Goal: Information Seeking & Learning: Learn about a topic

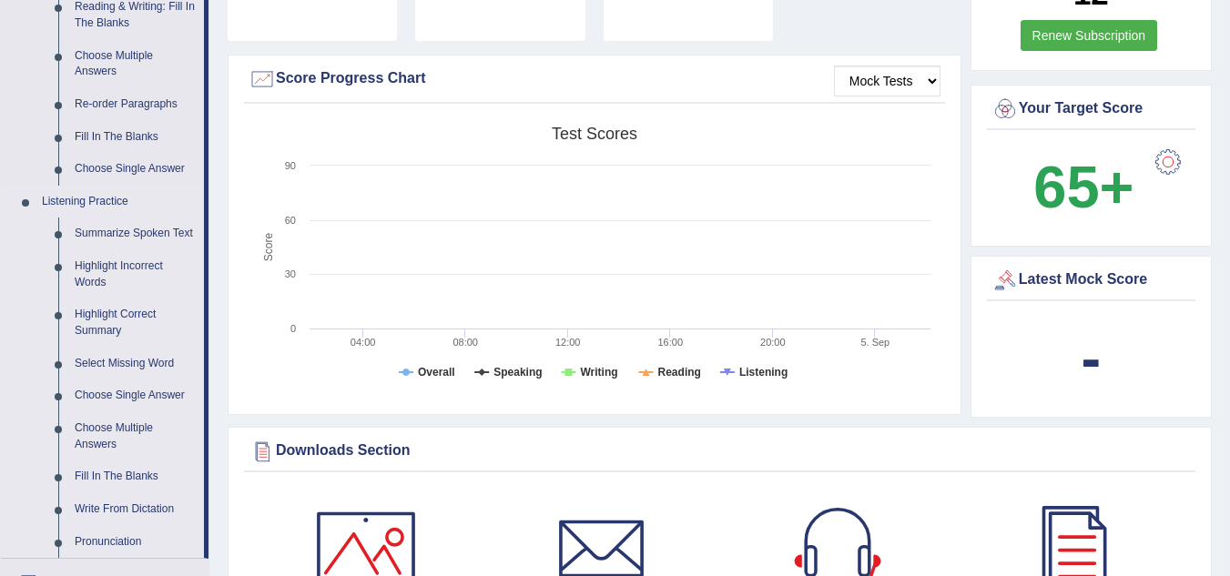
scroll to position [729, 0]
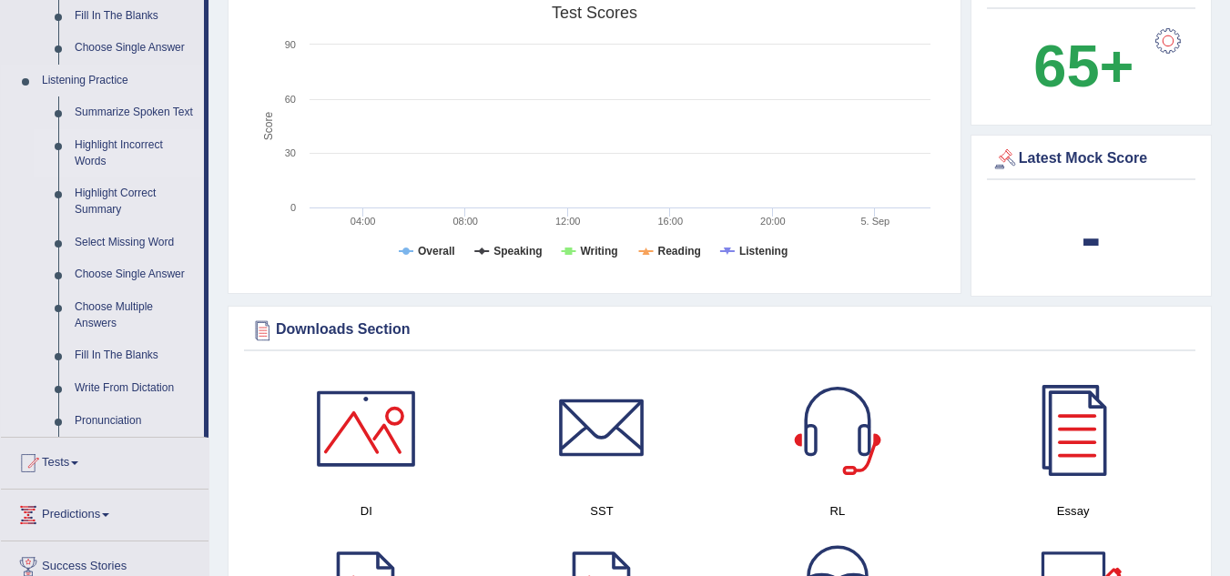
click at [106, 139] on link "Highlight Incorrect Words" at bounding box center [135, 153] width 138 height 48
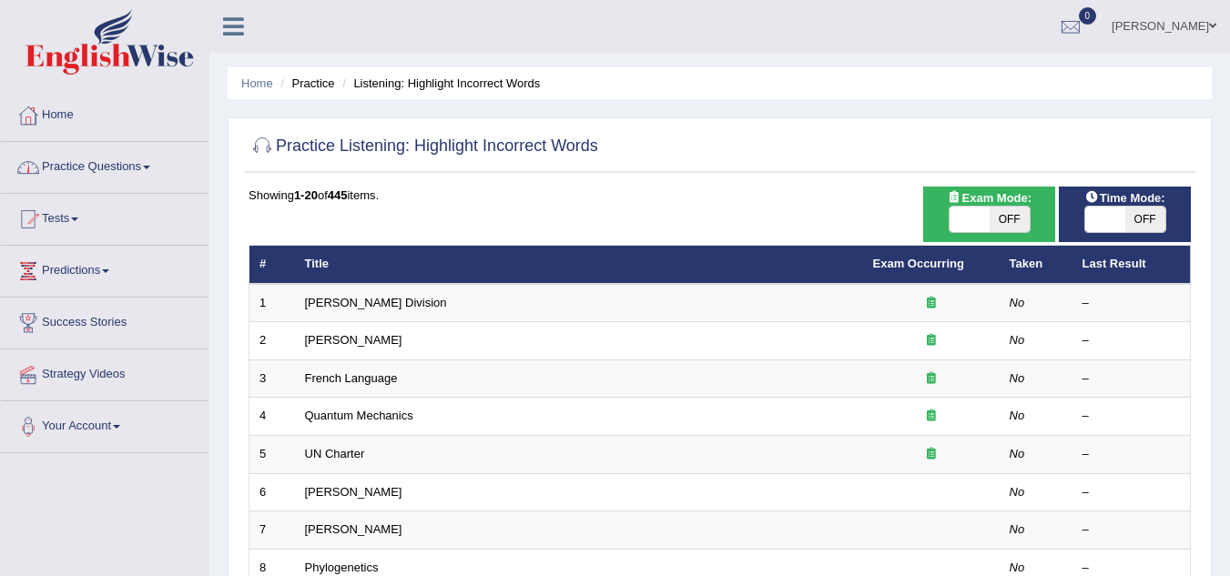
click at [1015, 215] on span "OFF" at bounding box center [1010, 219] width 40 height 25
checkbox input "true"
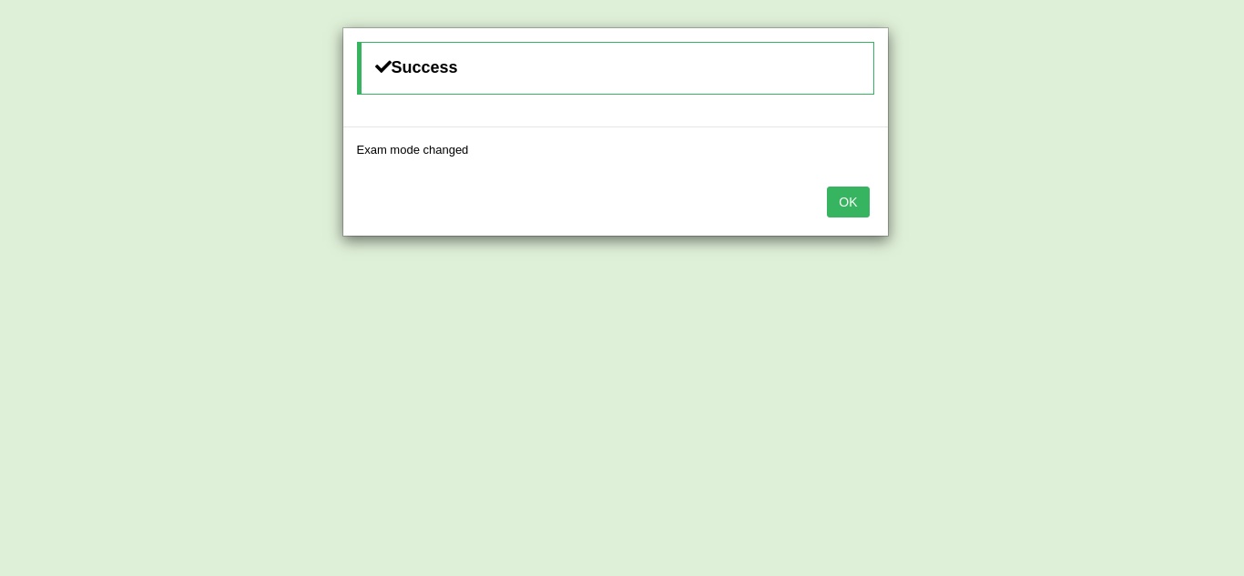
click at [849, 207] on button "OK" at bounding box center [848, 202] width 42 height 31
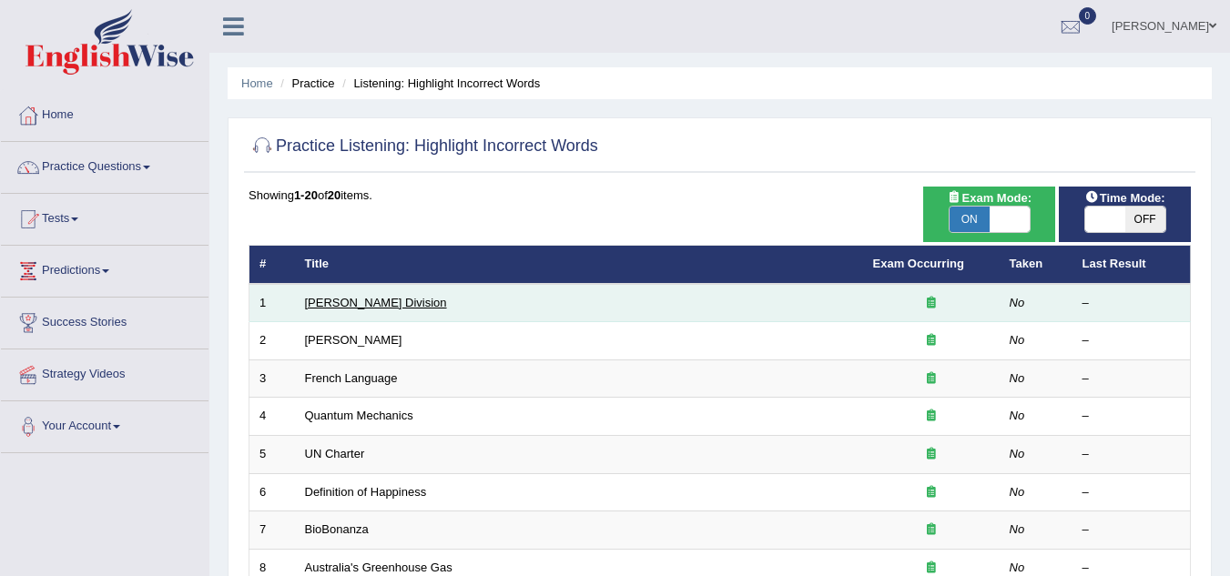
click at [357, 301] on link "[PERSON_NAME] Division" at bounding box center [376, 303] width 142 height 14
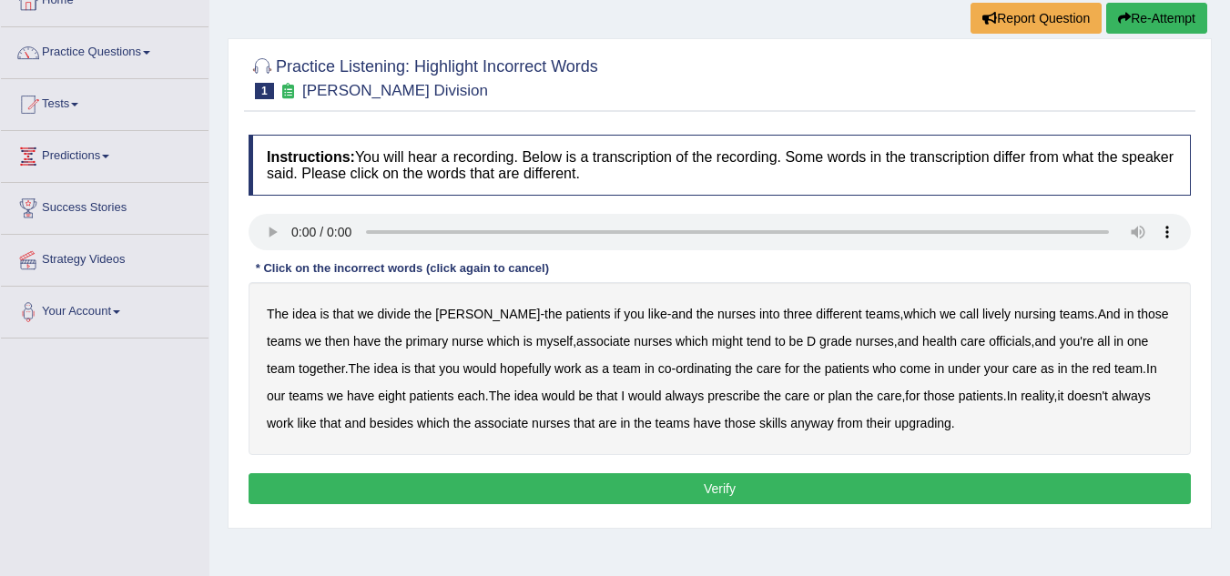
scroll to position [182, 0]
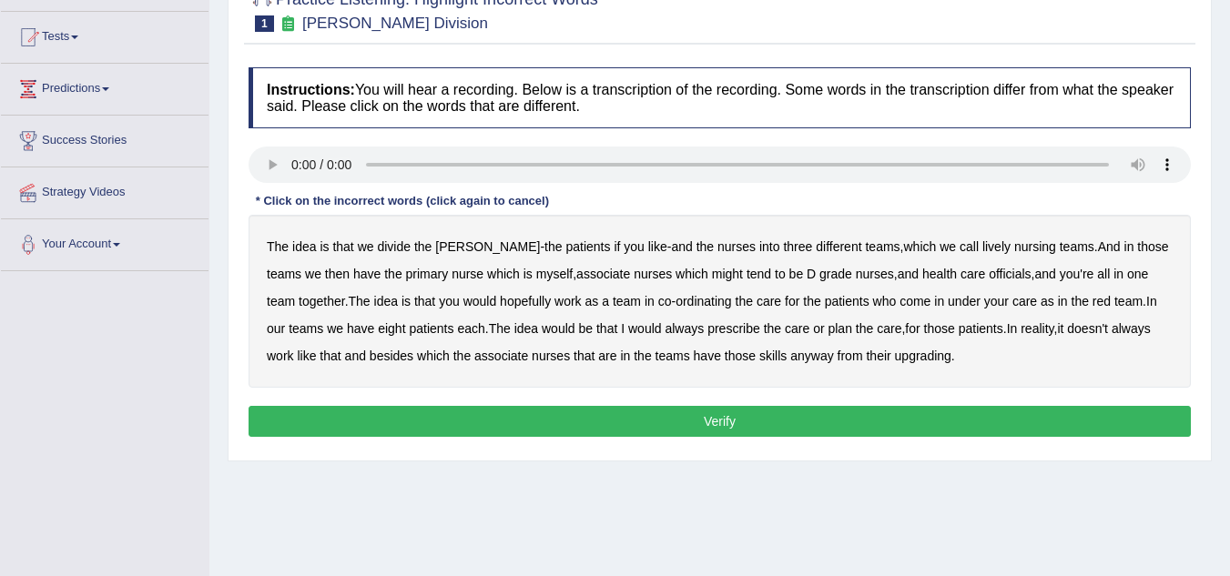
click at [983, 247] on b "lively" at bounding box center [997, 247] width 28 height 15
click at [1015, 240] on b "nursing" at bounding box center [1036, 247] width 42 height 15
click at [989, 273] on b "officials" at bounding box center [1010, 274] width 42 height 15
click at [665, 330] on b "always" at bounding box center [684, 328] width 39 height 15
click at [918, 355] on b "upgrading" at bounding box center [923, 356] width 56 height 15
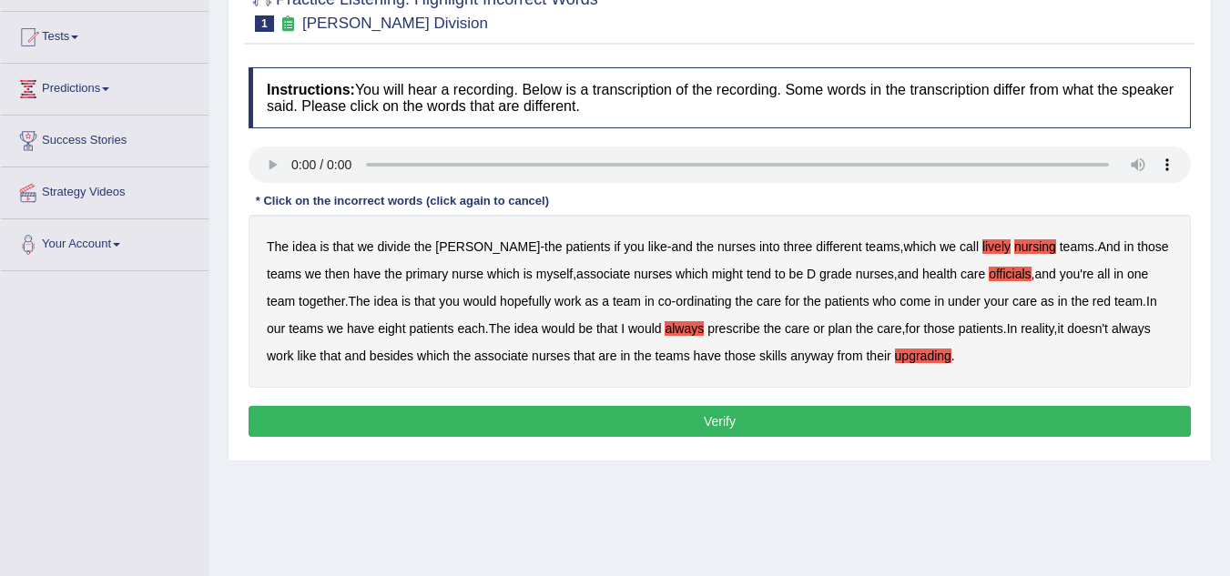
click at [732, 412] on button "Verify" at bounding box center [720, 421] width 943 height 31
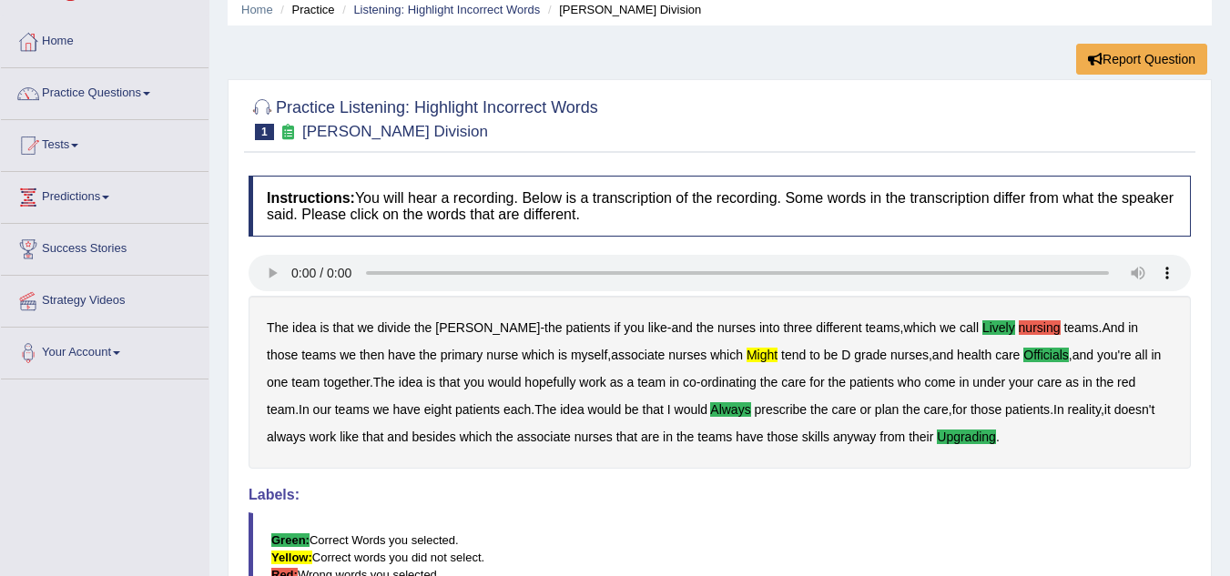
scroll to position [29, 0]
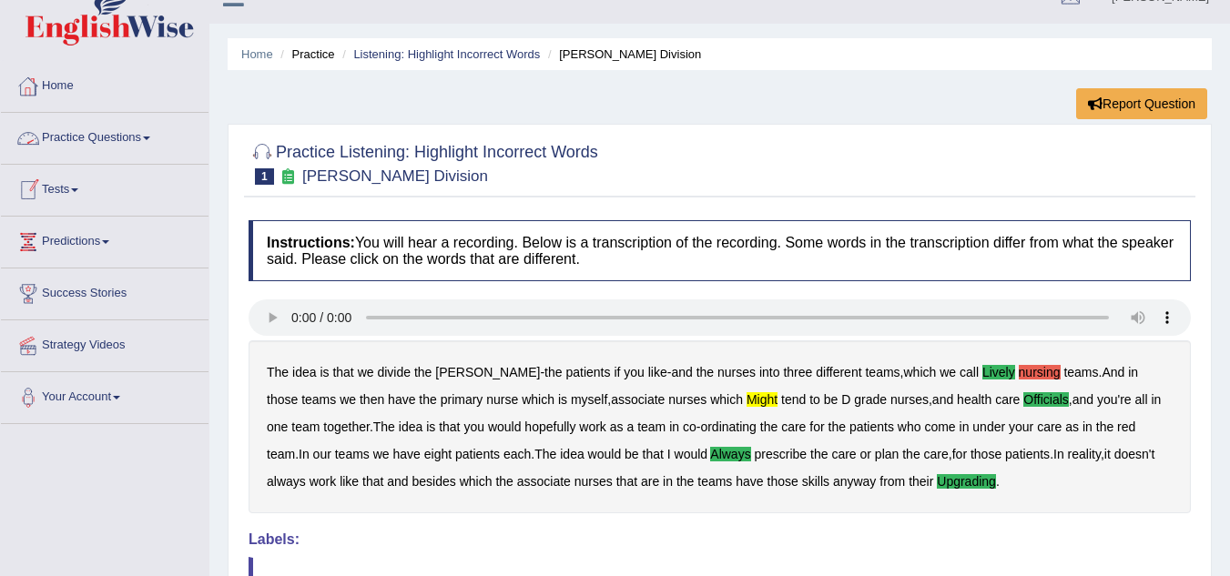
click at [432, 61] on li "Listening: Highlight Incorrect Words" at bounding box center [439, 54] width 202 height 17
click at [438, 54] on link "Listening: Highlight Incorrect Words" at bounding box center [446, 54] width 187 height 14
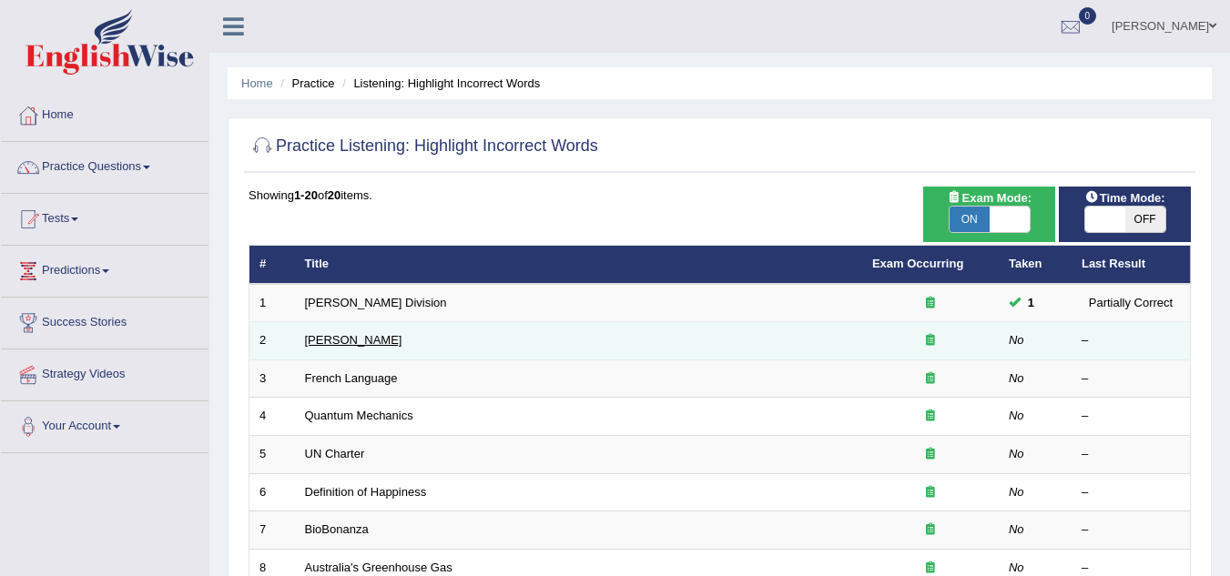
click at [326, 341] on link "[PERSON_NAME]" at bounding box center [353, 340] width 97 height 14
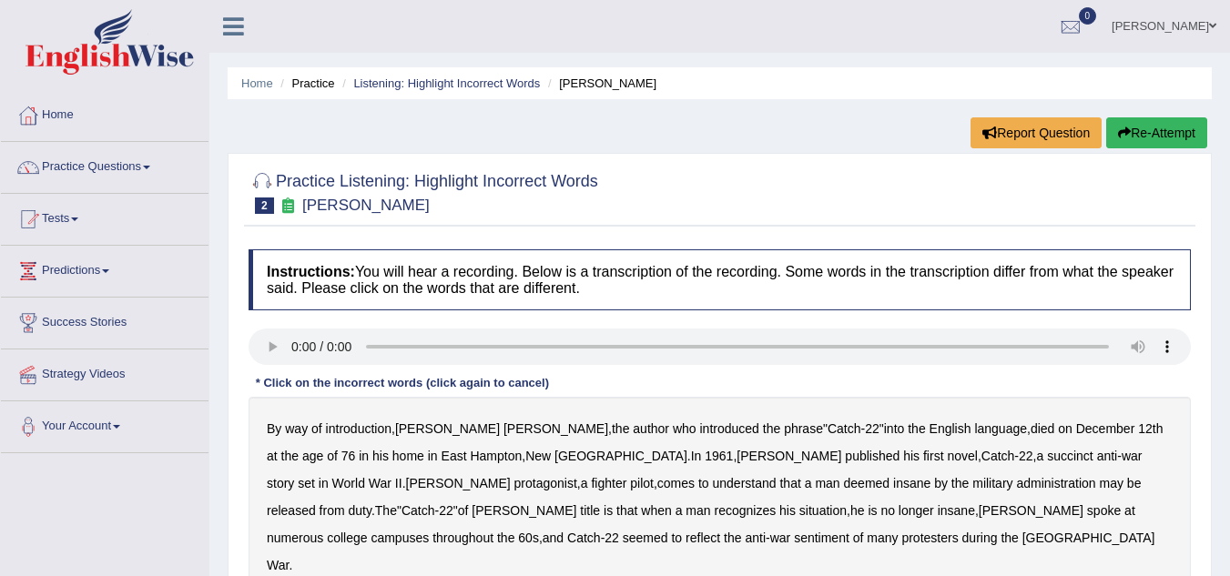
scroll to position [91, 0]
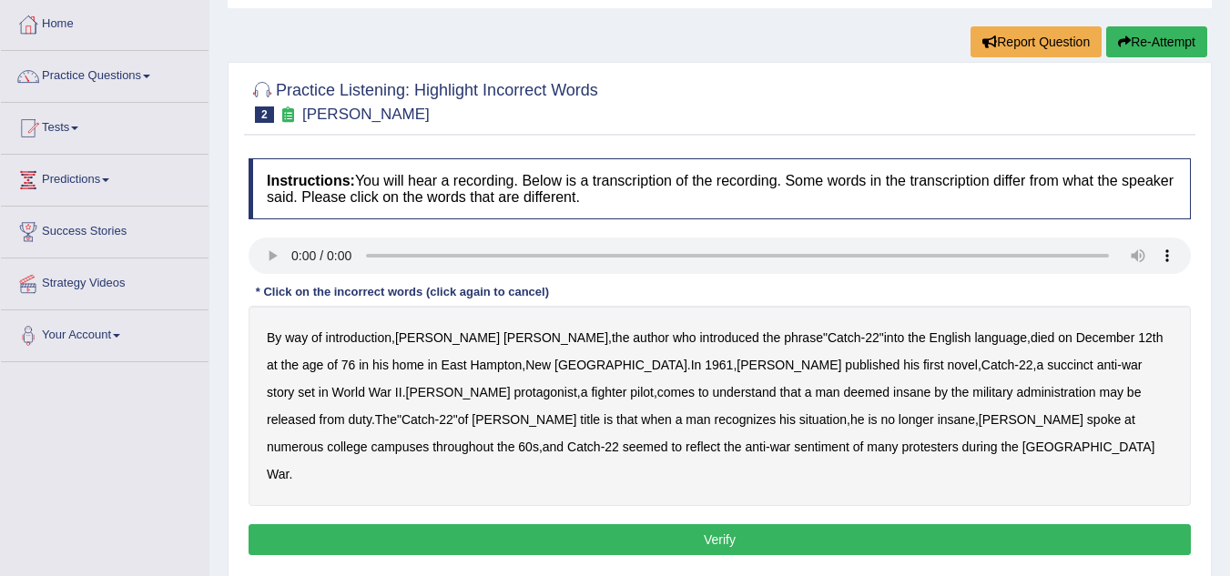
click at [1047, 363] on b "succinct" at bounding box center [1070, 365] width 46 height 15
click at [1016, 390] on b "administration" at bounding box center [1055, 392] width 79 height 15
click at [800, 417] on b "situation" at bounding box center [823, 420] width 47 height 15
drag, startPoint x: 1107, startPoint y: 418, endPoint x: 1098, endPoint y: 441, distance: 24.2
click at [720, 440] on b "reflect" at bounding box center [703, 447] width 35 height 15
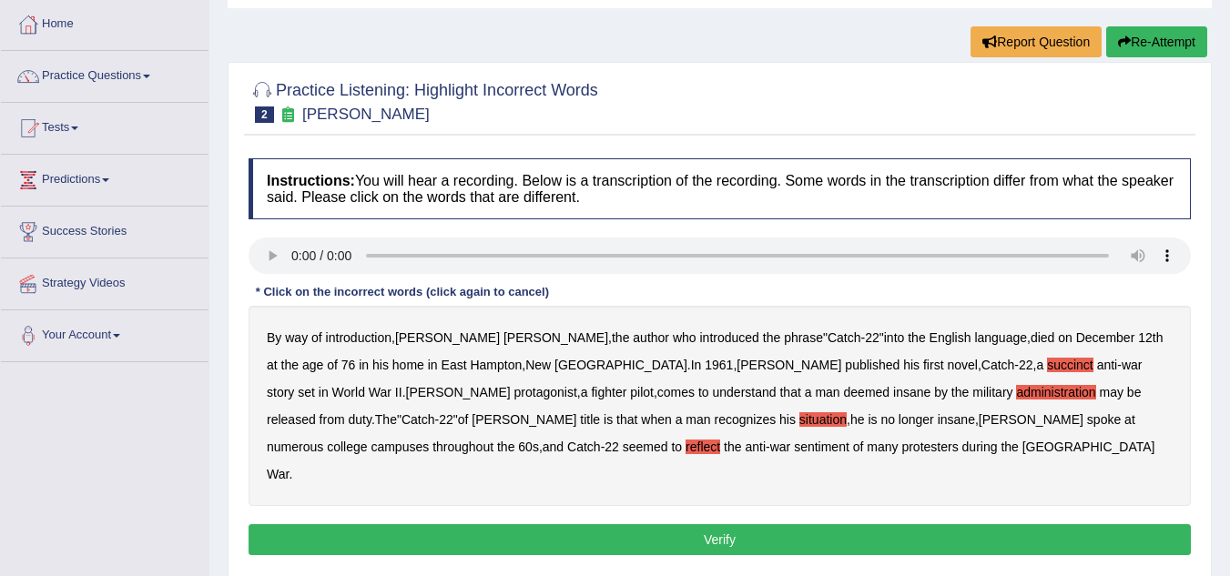
click at [700, 525] on button "Verify" at bounding box center [720, 540] width 943 height 31
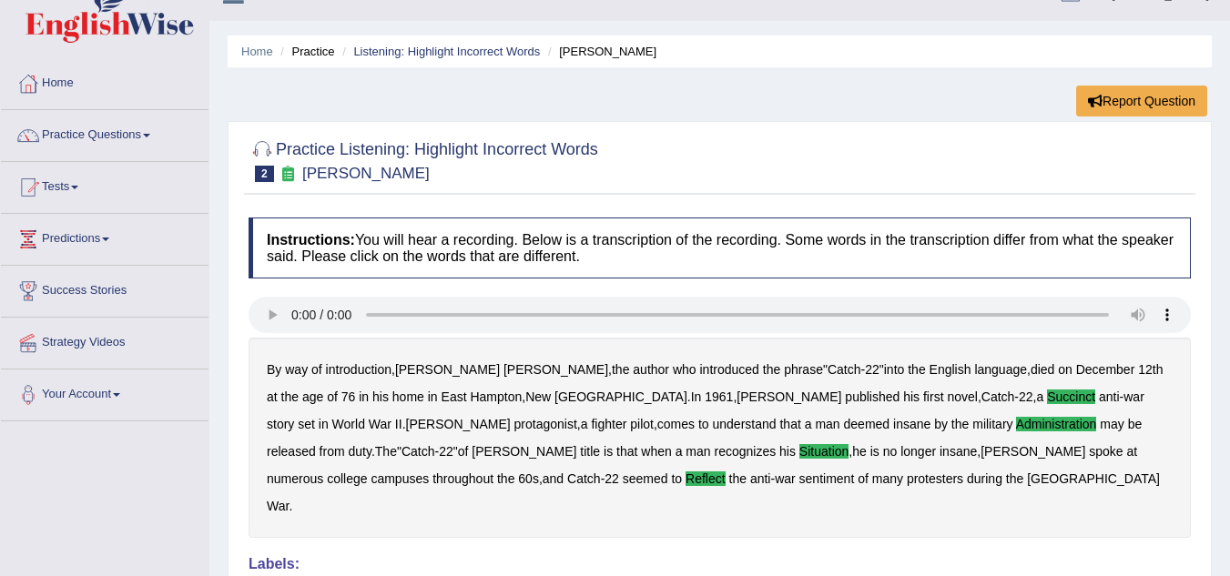
scroll to position [0, 0]
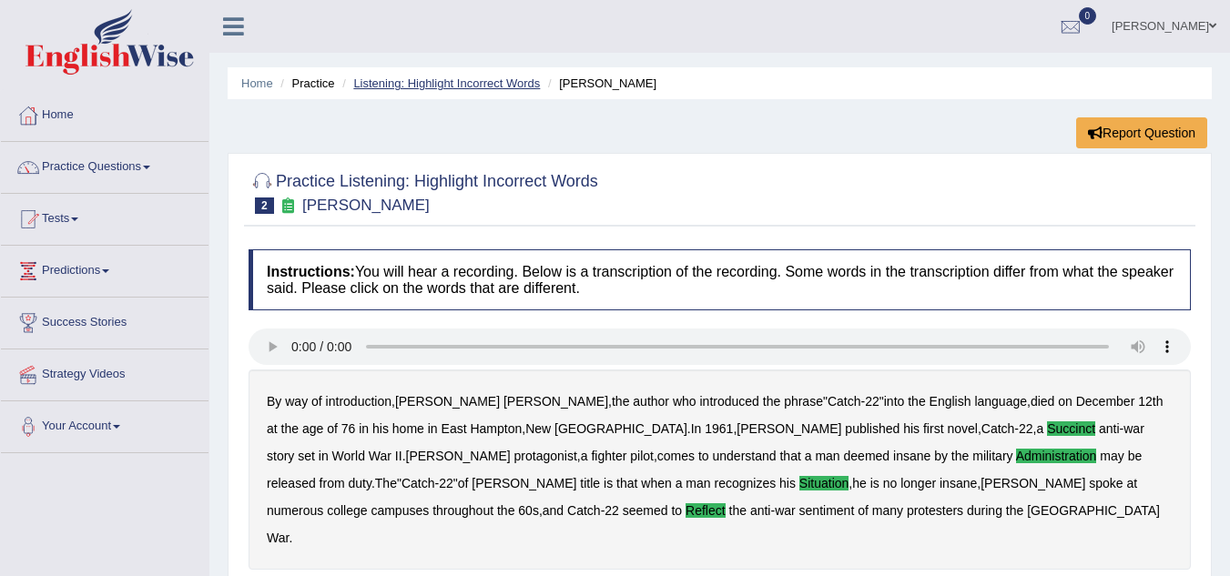
click at [424, 81] on link "Listening: Highlight Incorrect Words" at bounding box center [446, 83] width 187 height 14
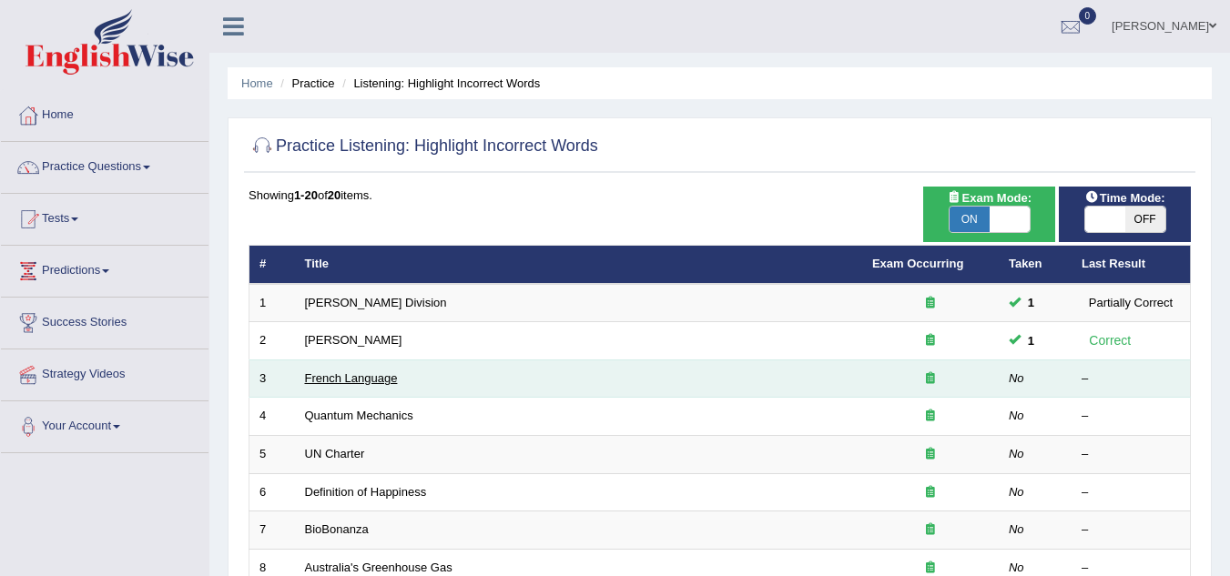
click at [372, 372] on link "French Language" at bounding box center [351, 379] width 93 height 14
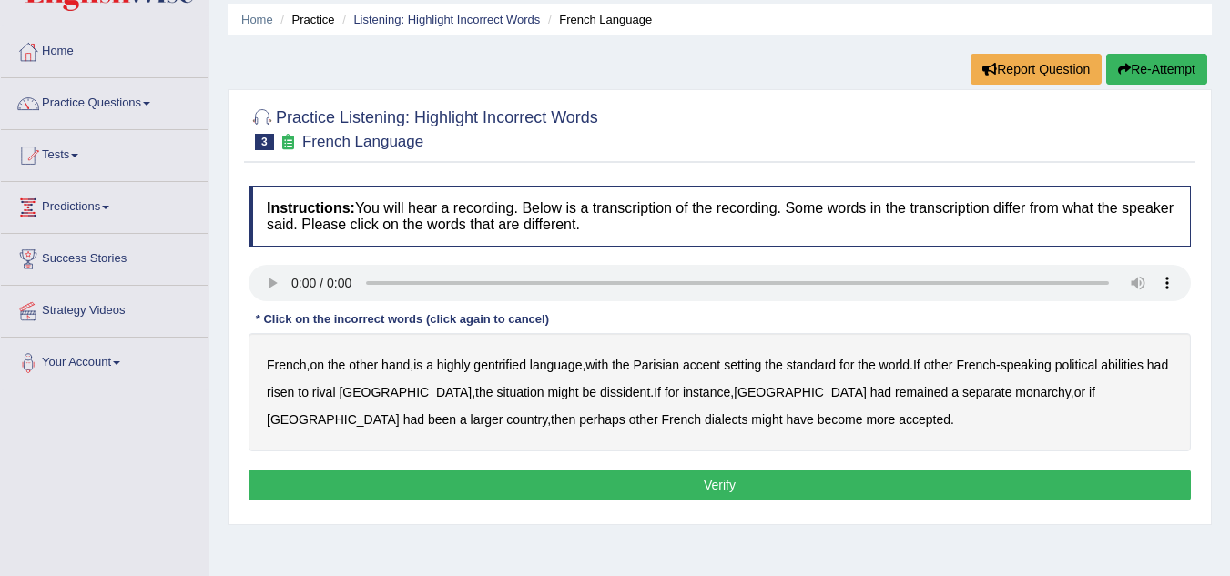
scroll to position [182, 0]
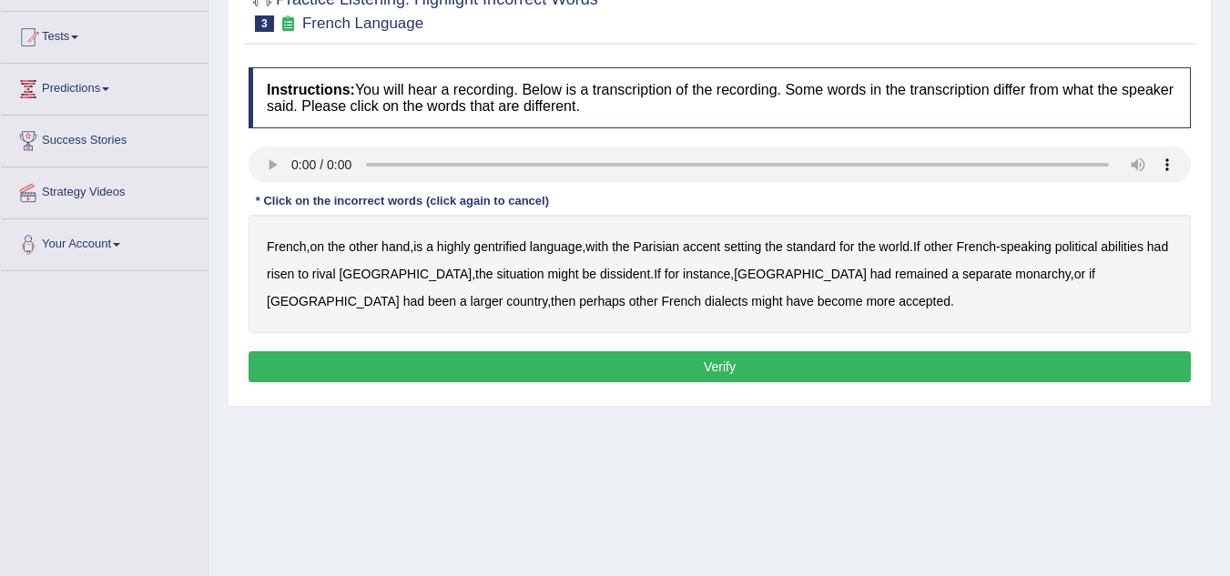
click at [520, 252] on b "gentrified" at bounding box center [500, 247] width 53 height 15
click at [1126, 249] on b "abilities" at bounding box center [1122, 247] width 43 height 15
drag, startPoint x: 566, startPoint y: 279, endPoint x: 577, endPoint y: 281, distance: 11.3
click at [600, 279] on b "dissident" at bounding box center [625, 274] width 50 height 15
click at [1015, 272] on b "monarchy" at bounding box center [1042, 274] width 55 height 15
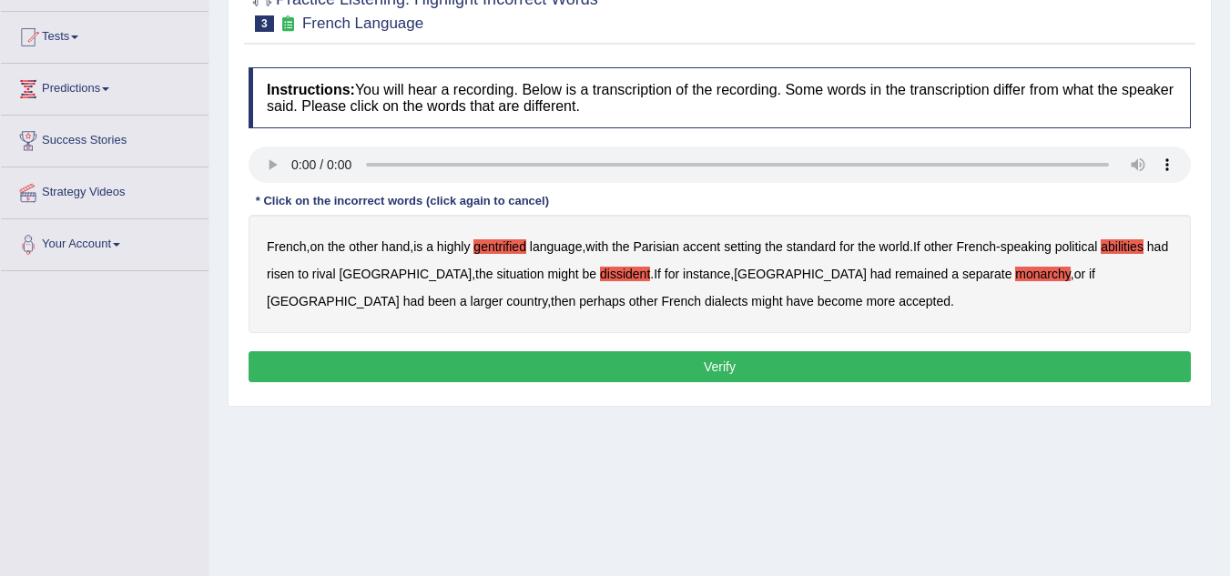
click at [701, 366] on button "Verify" at bounding box center [720, 367] width 943 height 31
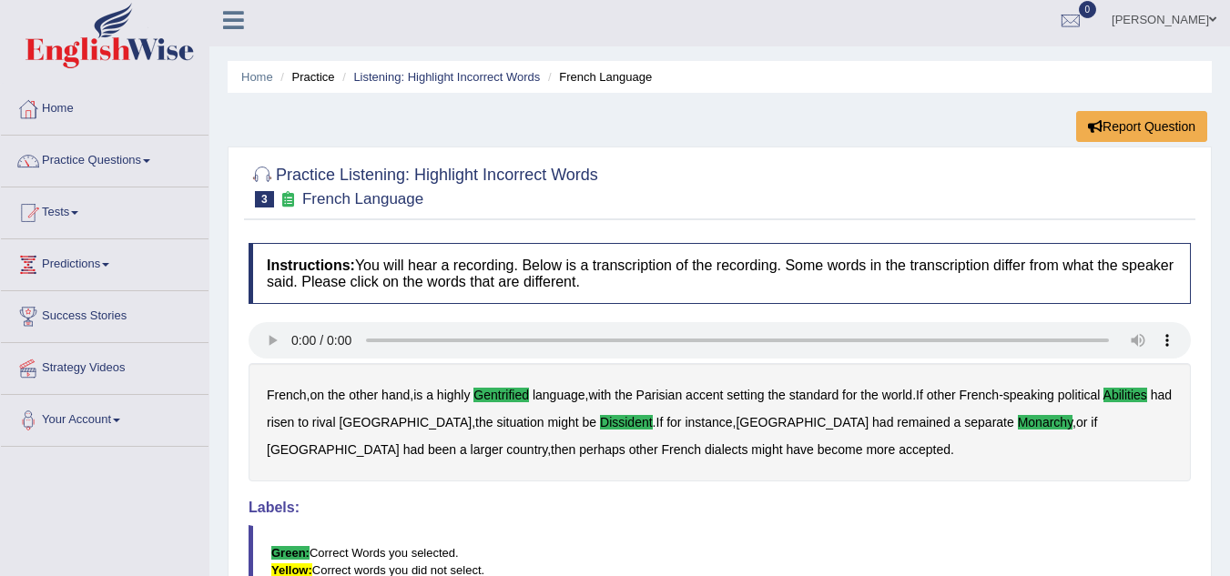
scroll to position [0, 0]
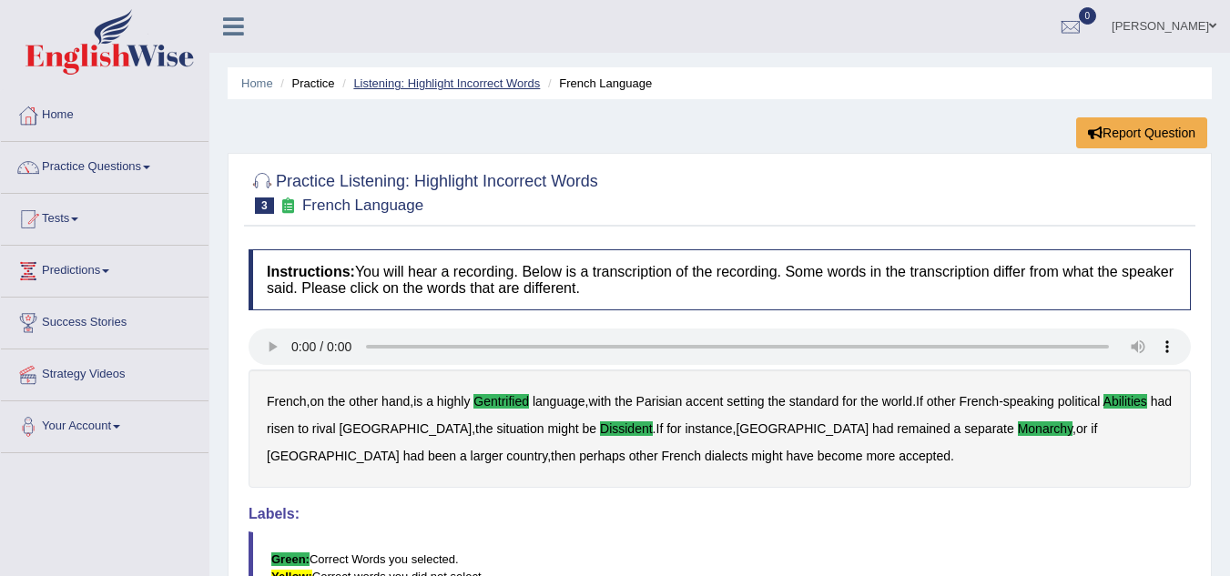
click at [471, 81] on link "Listening: Highlight Incorrect Words" at bounding box center [446, 83] width 187 height 14
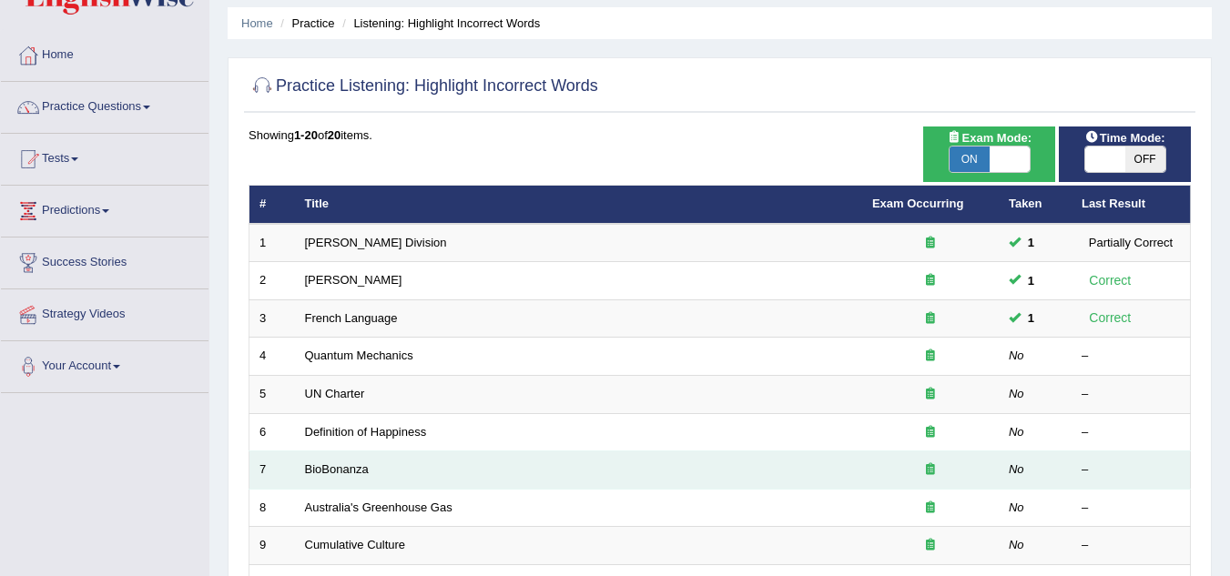
scroll to position [91, 0]
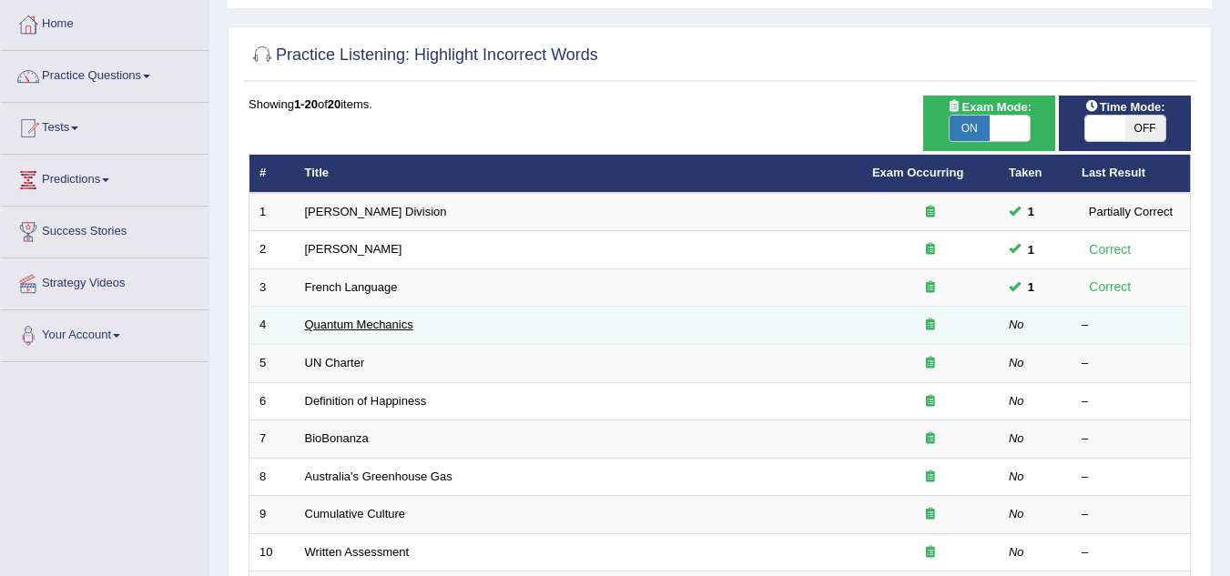
click at [340, 328] on link "Quantum Mechanics" at bounding box center [359, 325] width 108 height 14
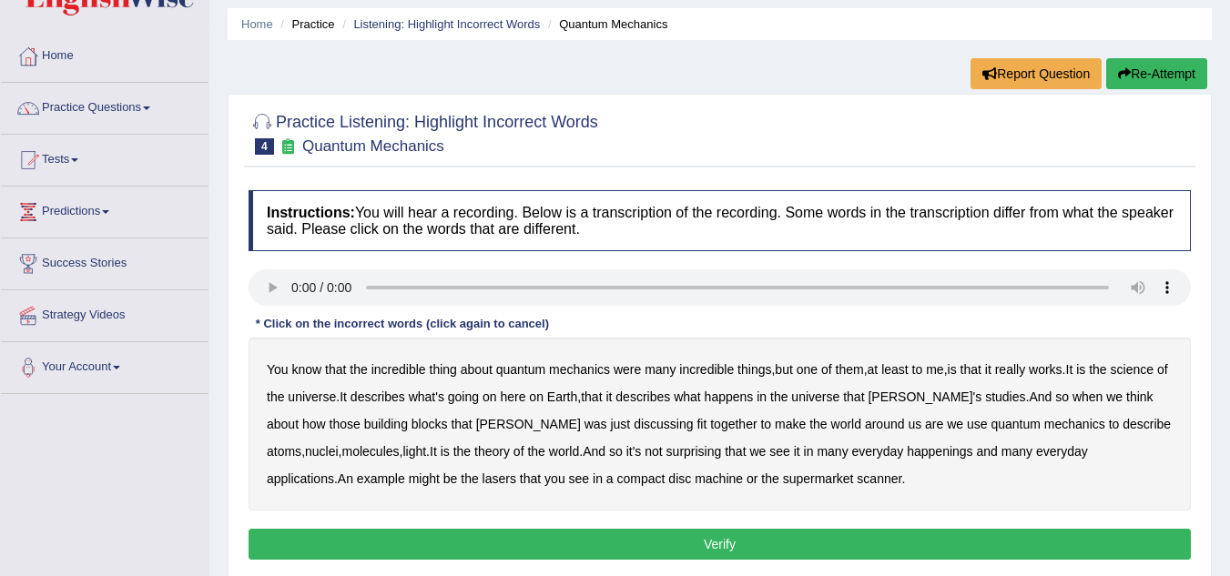
scroll to position [91, 0]
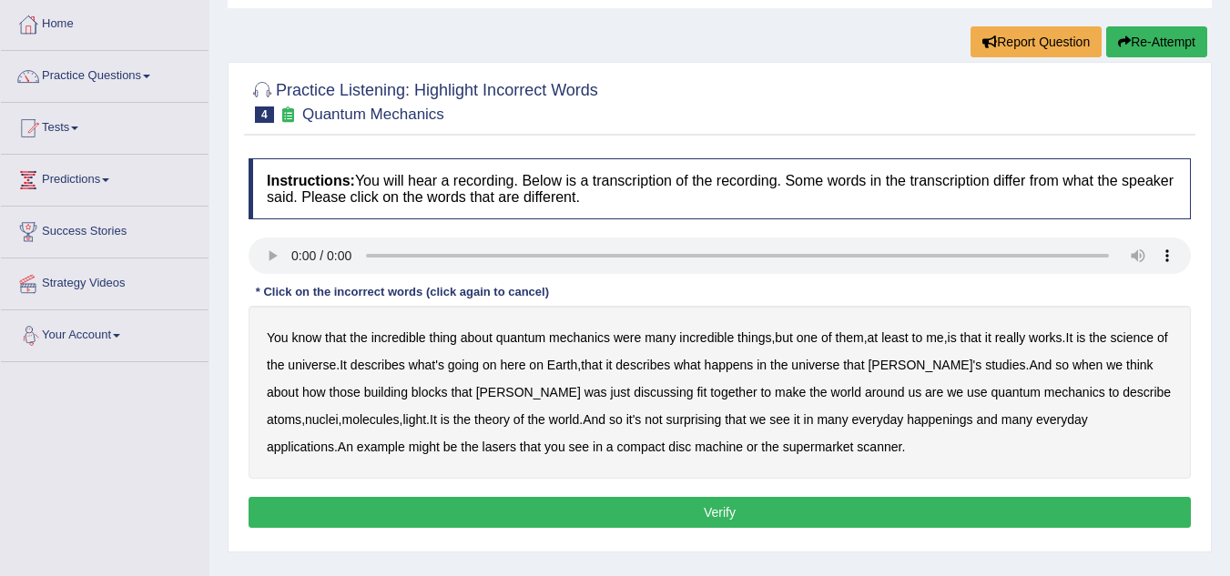
drag, startPoint x: 1161, startPoint y: 337, endPoint x: 1137, endPoint y: 337, distance: 24.6
click at [1154, 337] on b "science" at bounding box center [1132, 338] width 43 height 15
click at [634, 393] on b "discussing" at bounding box center [663, 392] width 59 height 15
click at [722, 508] on button "Verify" at bounding box center [720, 512] width 943 height 31
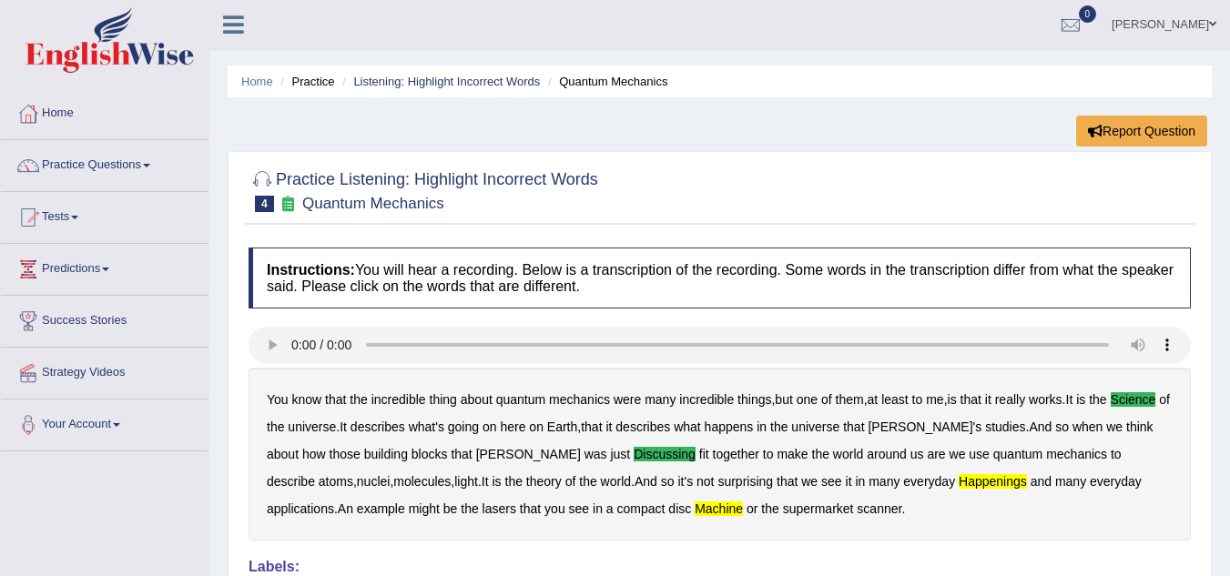
scroll to position [0, 0]
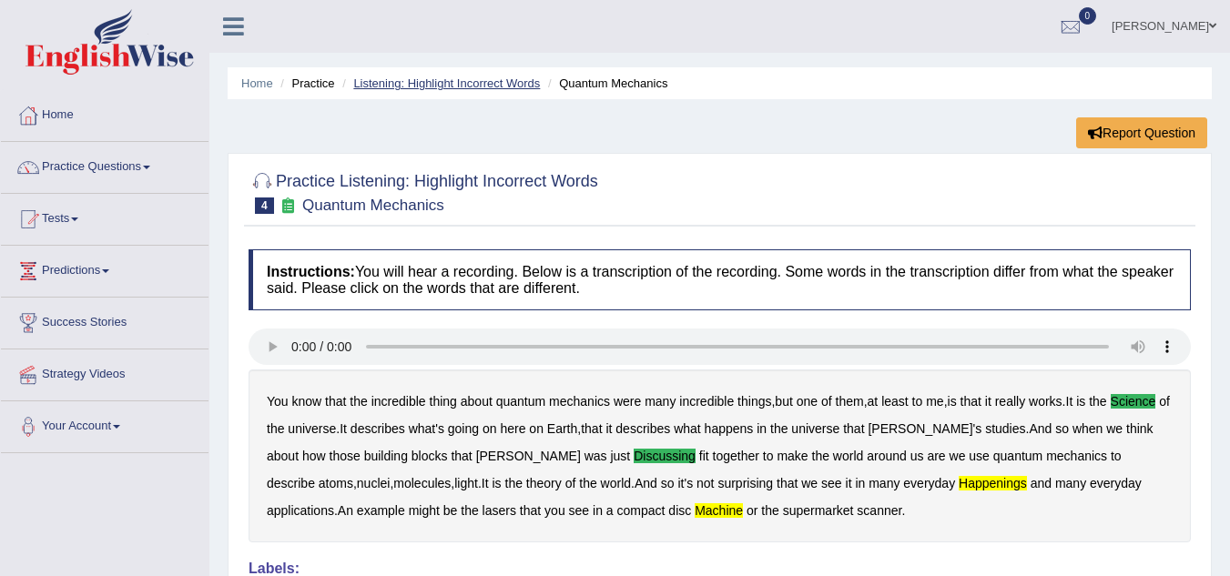
click at [507, 82] on link "Listening: Highlight Incorrect Words" at bounding box center [446, 83] width 187 height 14
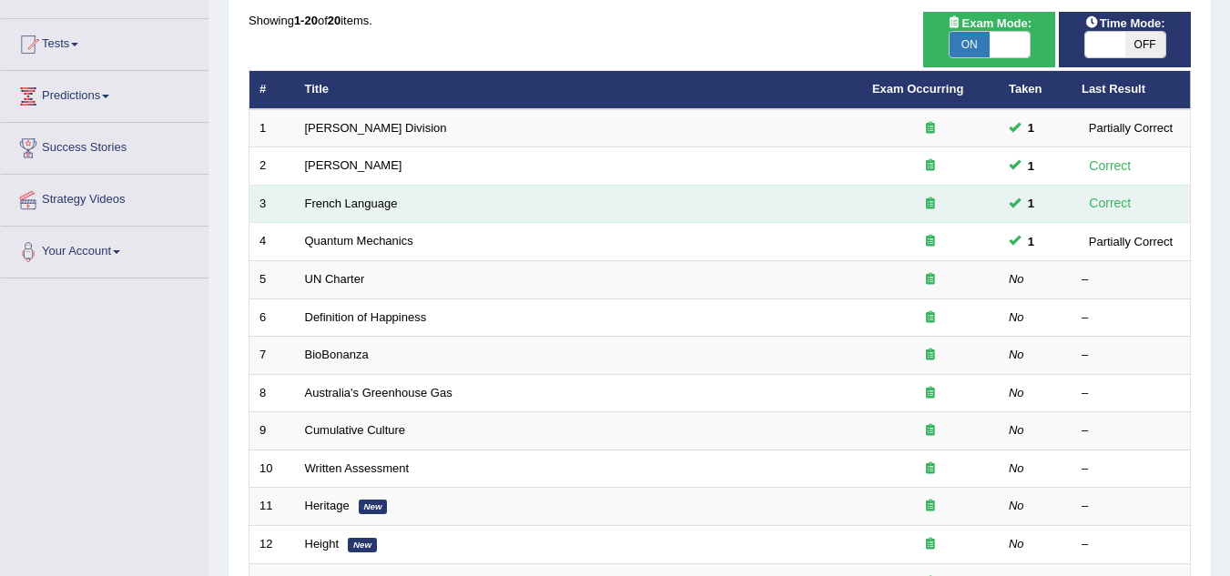
scroll to position [182, 0]
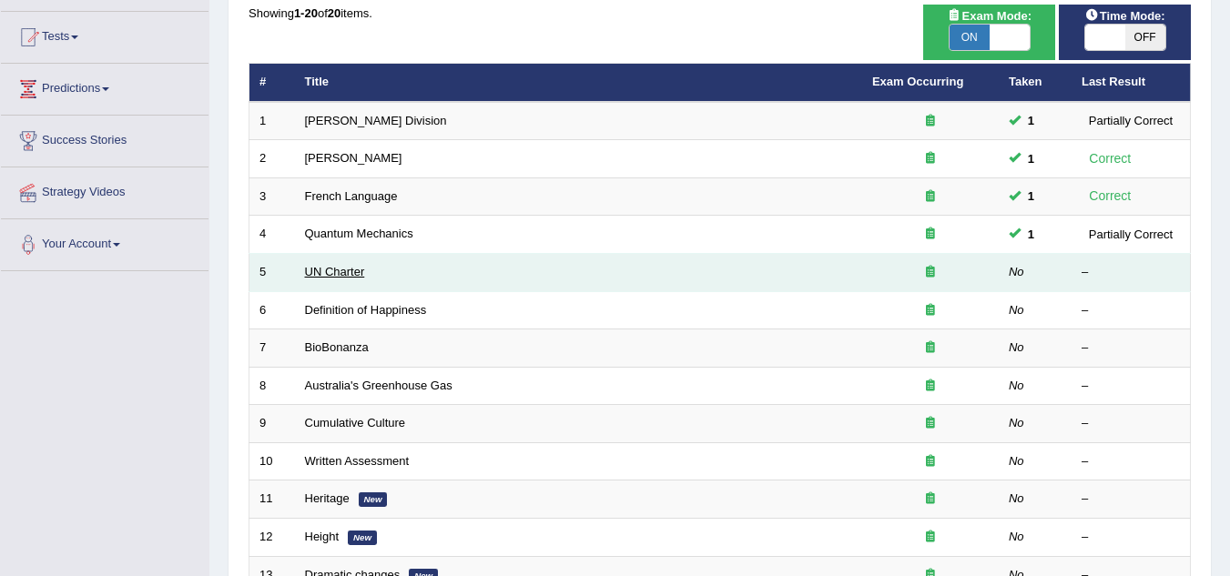
click at [351, 270] on link "UN Charter" at bounding box center [335, 272] width 60 height 14
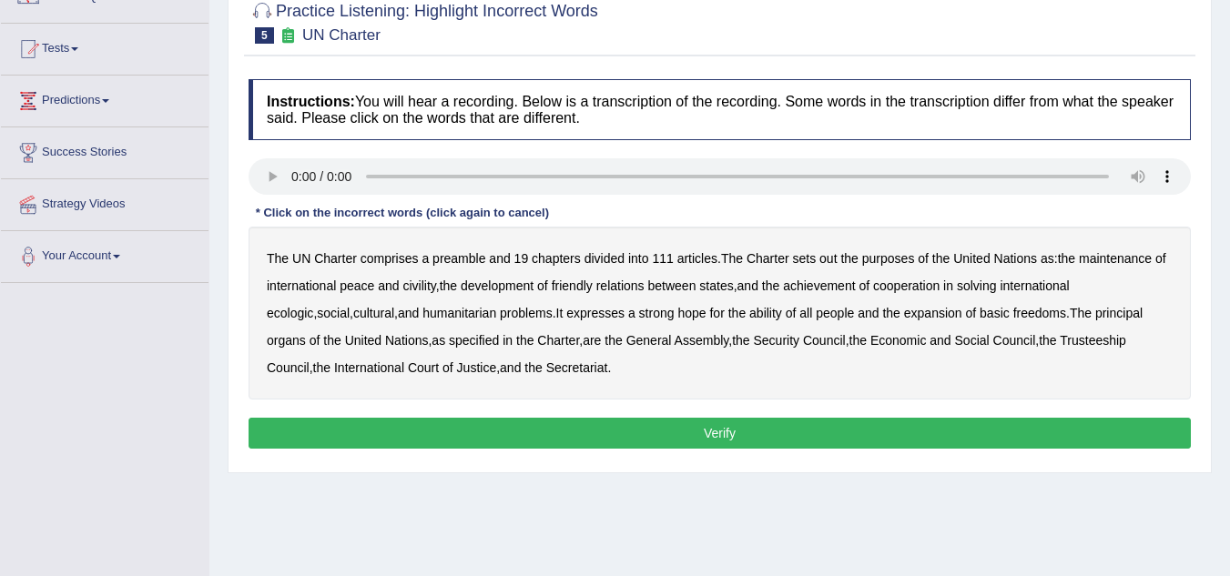
scroll to position [182, 0]
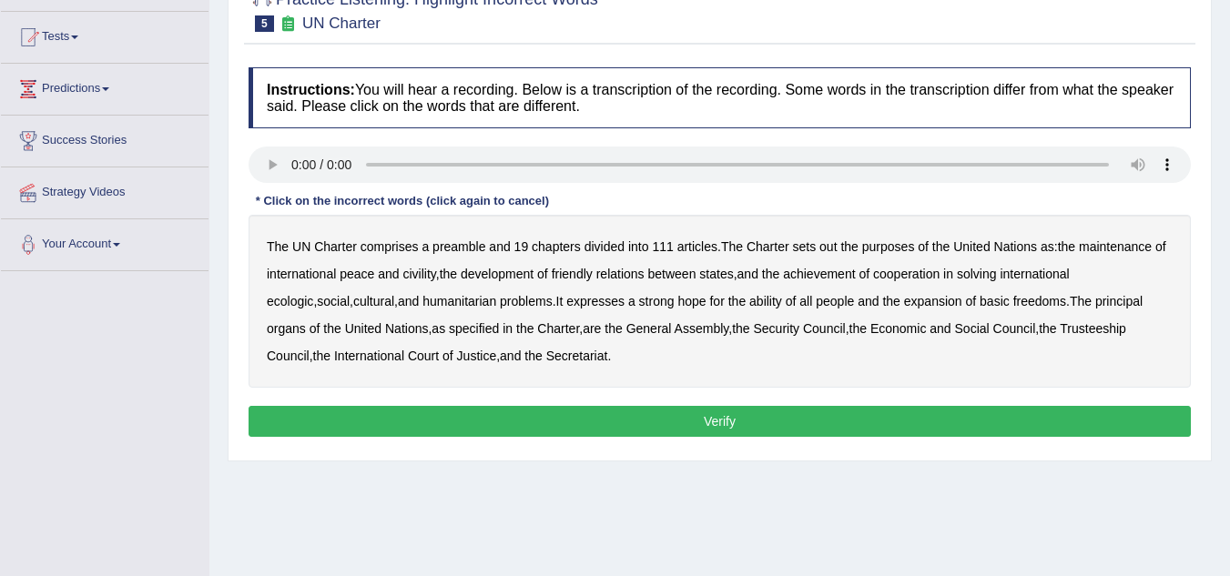
click at [836, 243] on b "out" at bounding box center [828, 247] width 17 height 15
click at [420, 273] on b "civility" at bounding box center [419, 274] width 33 height 15
click at [313, 294] on b "ecologic" at bounding box center [290, 301] width 46 height 15
click at [750, 306] on b "ability" at bounding box center [766, 301] width 33 height 15
click at [737, 414] on button "Verify" at bounding box center [720, 421] width 943 height 31
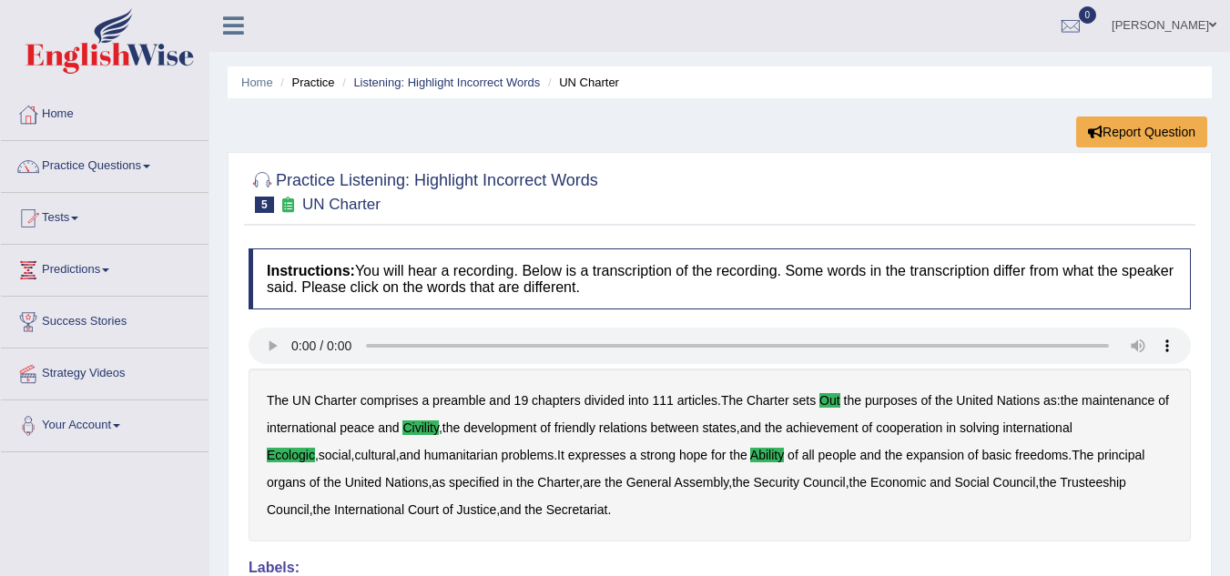
scroll to position [0, 0]
click at [410, 77] on link "Listening: Highlight Incorrect Words" at bounding box center [446, 83] width 187 height 14
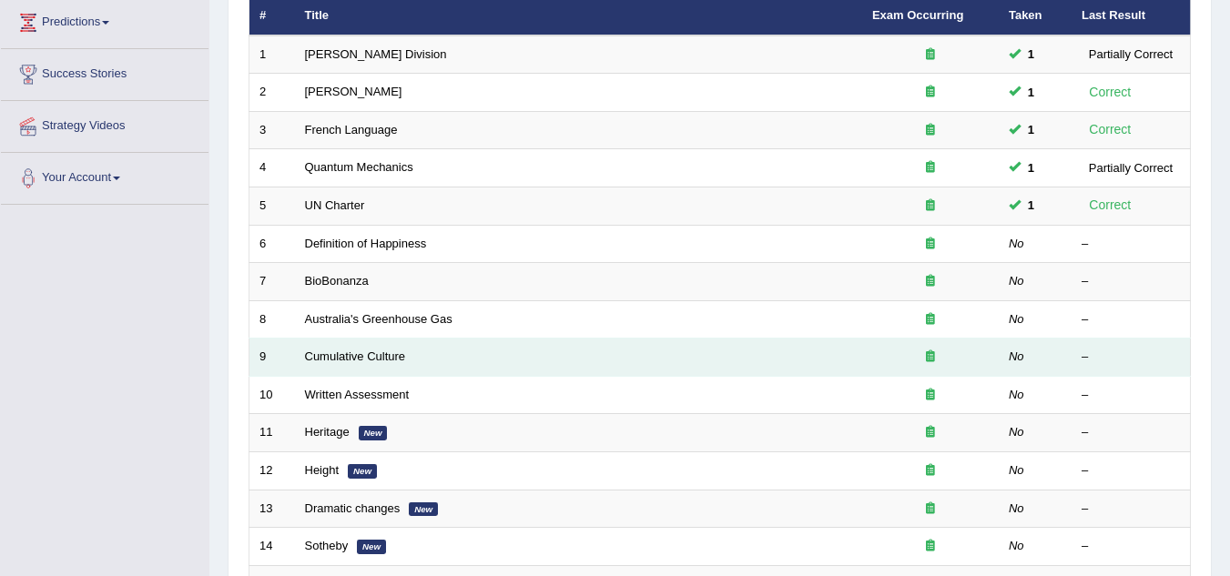
scroll to position [273, 0]
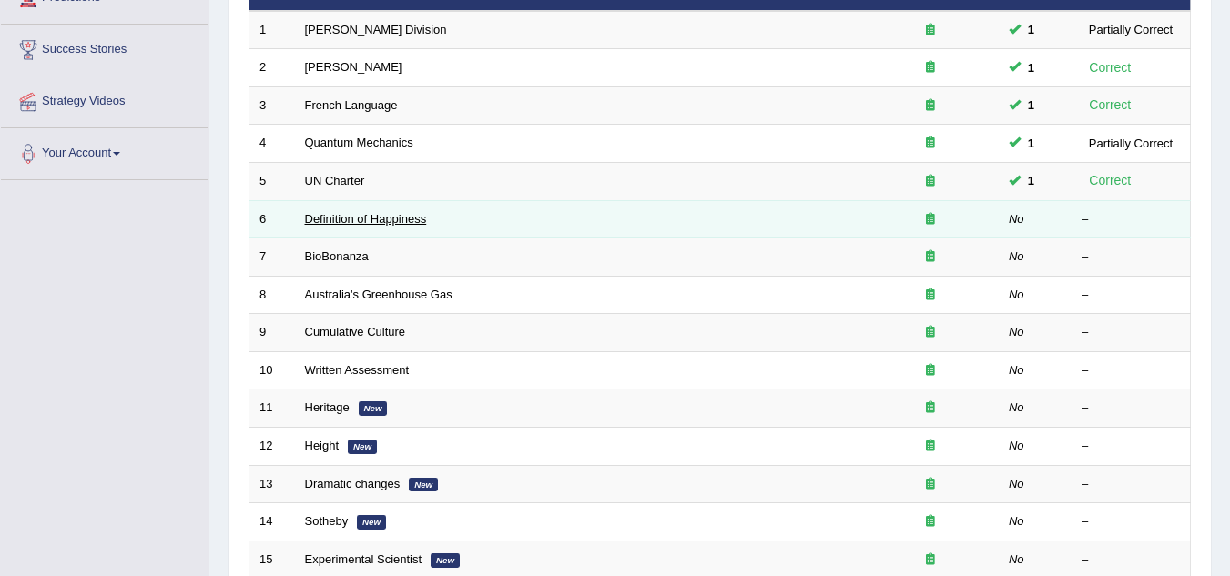
click at [331, 219] on link "Definition of Happiness" at bounding box center [366, 219] width 122 height 14
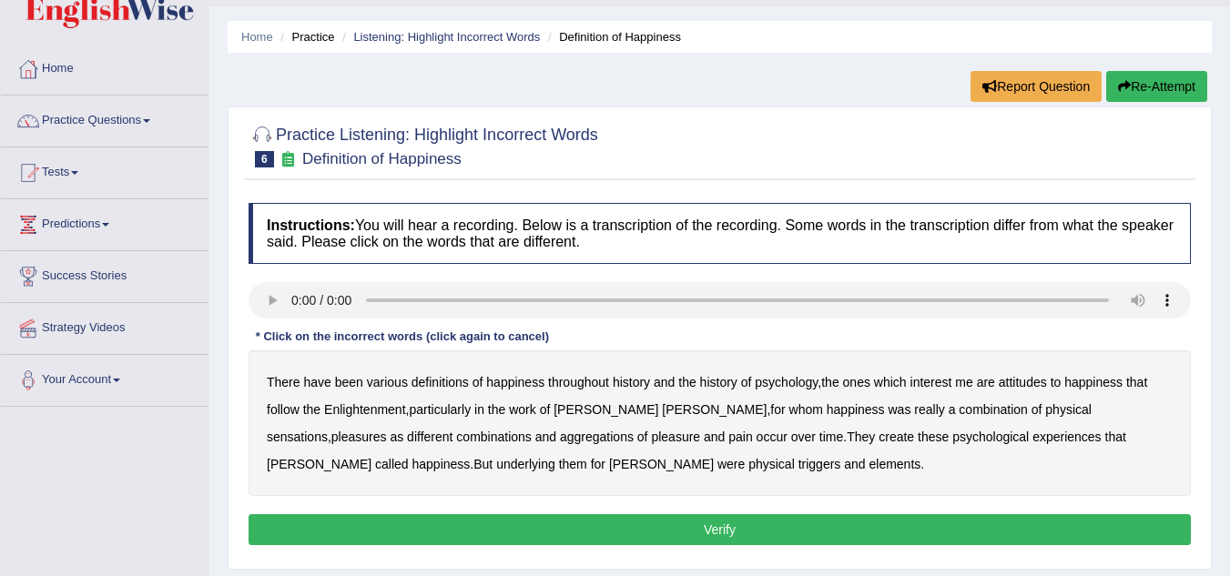
scroll to position [91, 0]
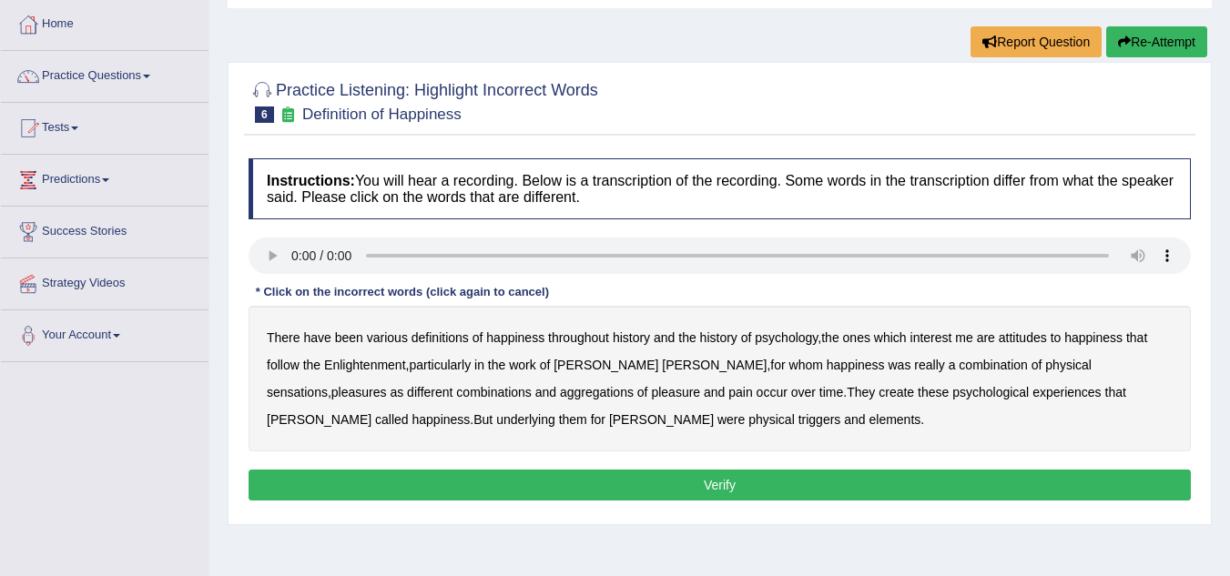
click at [1016, 335] on b "attitudes" at bounding box center [1023, 338] width 48 height 15
drag, startPoint x: 1024, startPoint y: 364, endPoint x: 1076, endPoint y: 367, distance: 52.0
click at [328, 385] on b "sensations" at bounding box center [297, 392] width 61 height 15
click at [879, 395] on b "create" at bounding box center [897, 392] width 36 height 15
click at [869, 422] on b "elements" at bounding box center [895, 420] width 52 height 15
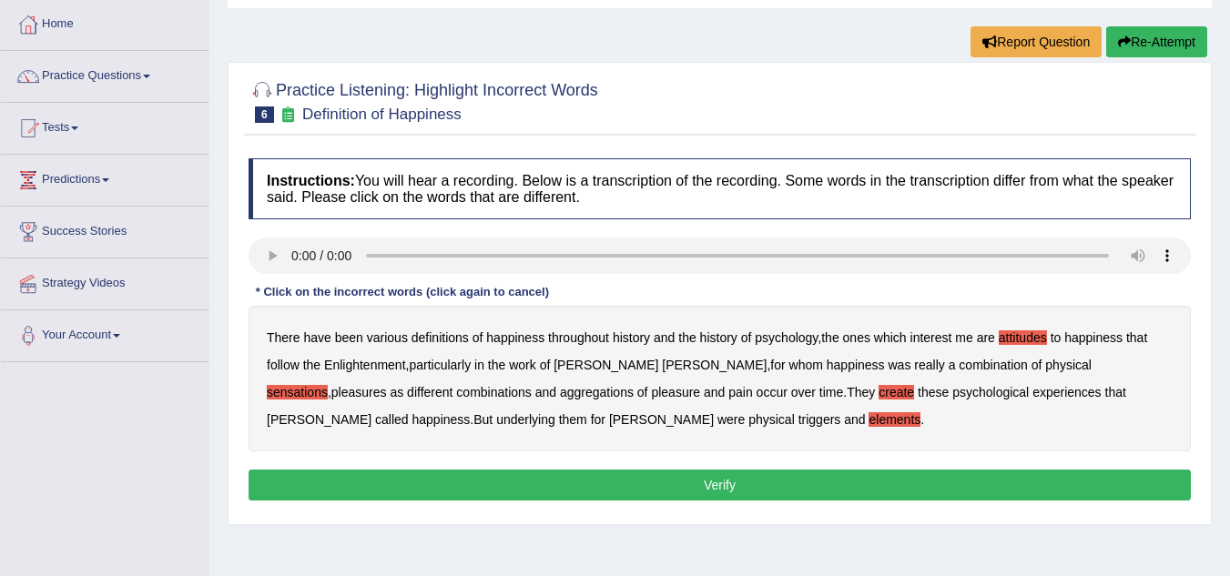
click at [753, 482] on button "Verify" at bounding box center [720, 485] width 943 height 31
